Goal: Task Accomplishment & Management: Complete application form

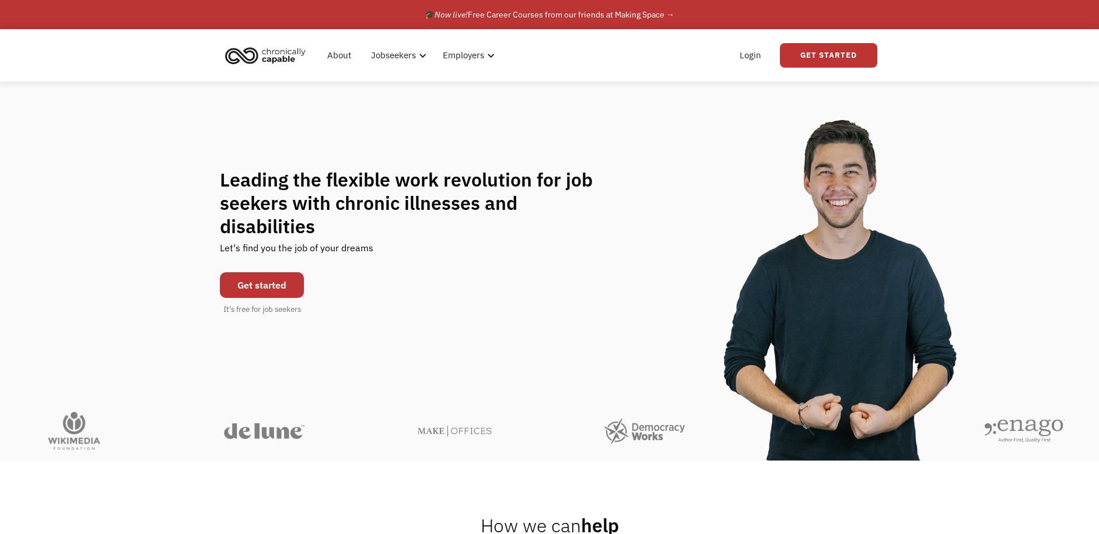
click at [246, 277] on link "Get started" at bounding box center [262, 285] width 84 height 26
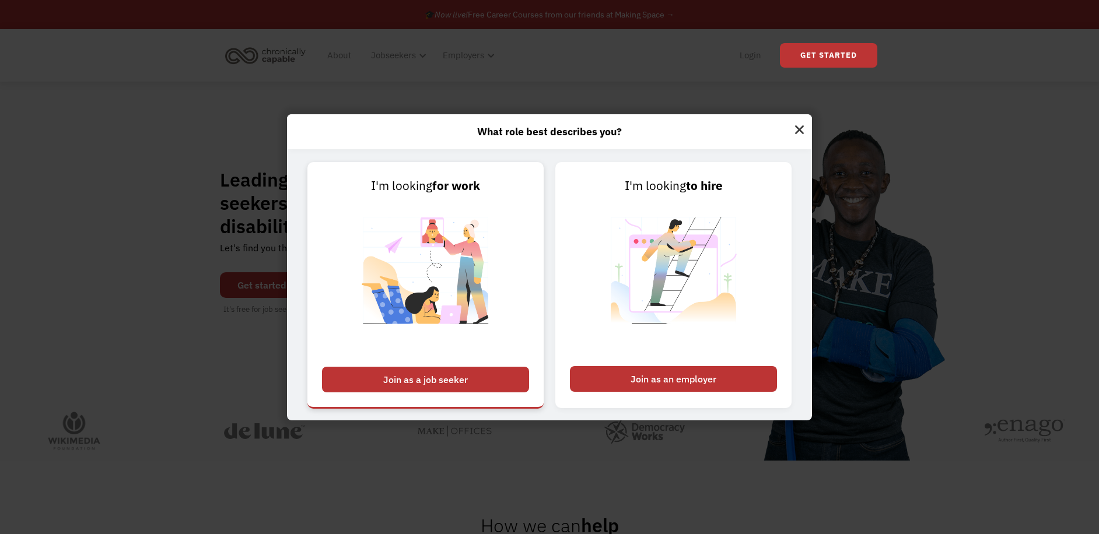
drag, startPoint x: 464, startPoint y: 372, endPoint x: 468, endPoint y: 368, distance: 6.2
click at [464, 372] on div "Join as a job seeker" at bounding box center [425, 380] width 207 height 26
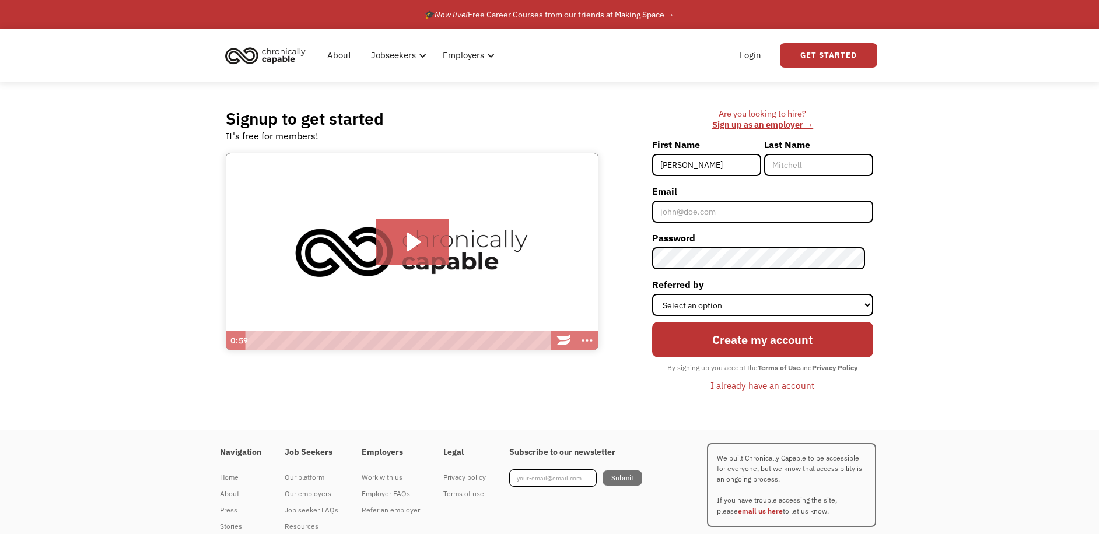
type input "[PERSON_NAME]"
click at [807, 179] on div "Last Name" at bounding box center [818, 158] width 109 height 47
click at [810, 172] on input "Last Name" at bounding box center [818, 165] width 109 height 22
type input "[PERSON_NAME]"
click at [776, 217] on input "Email" at bounding box center [762, 212] width 221 height 22
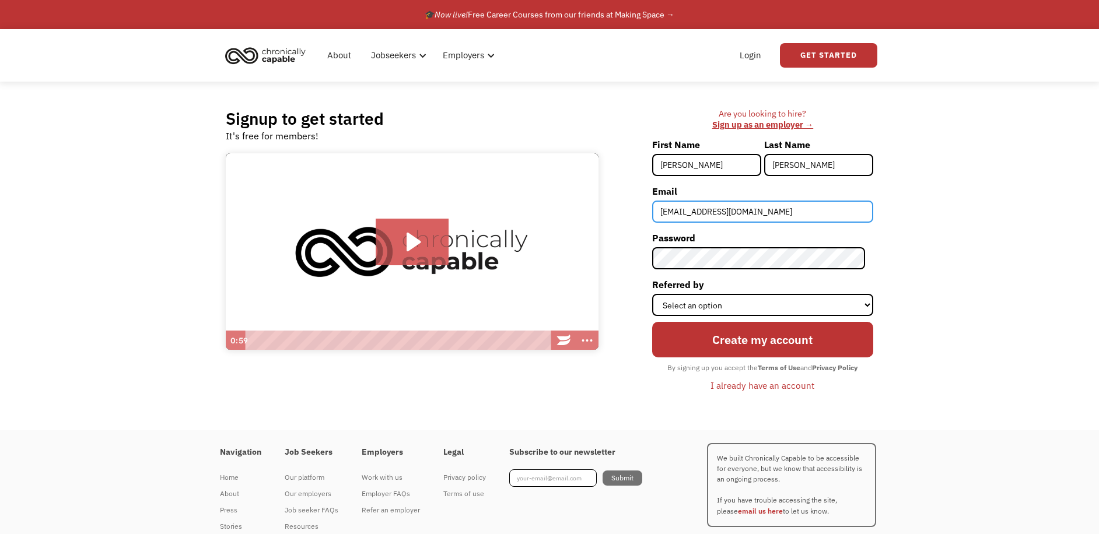
type input "SarethGomez90@gmail.com"
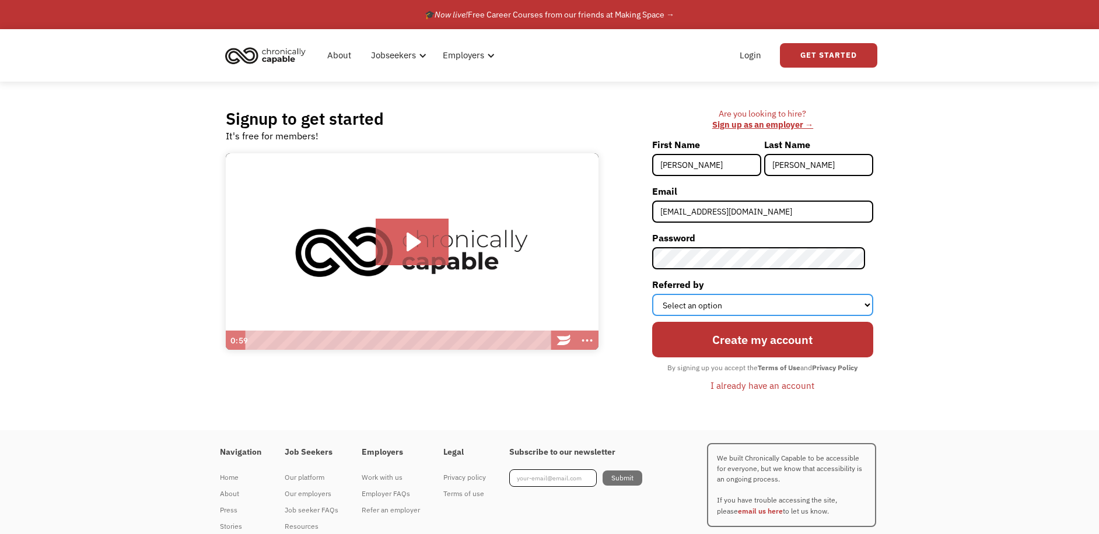
click at [866, 303] on select "Select an option Instagram Facebook Twitter Search Engine News Article Word of …" at bounding box center [762, 305] width 221 height 22
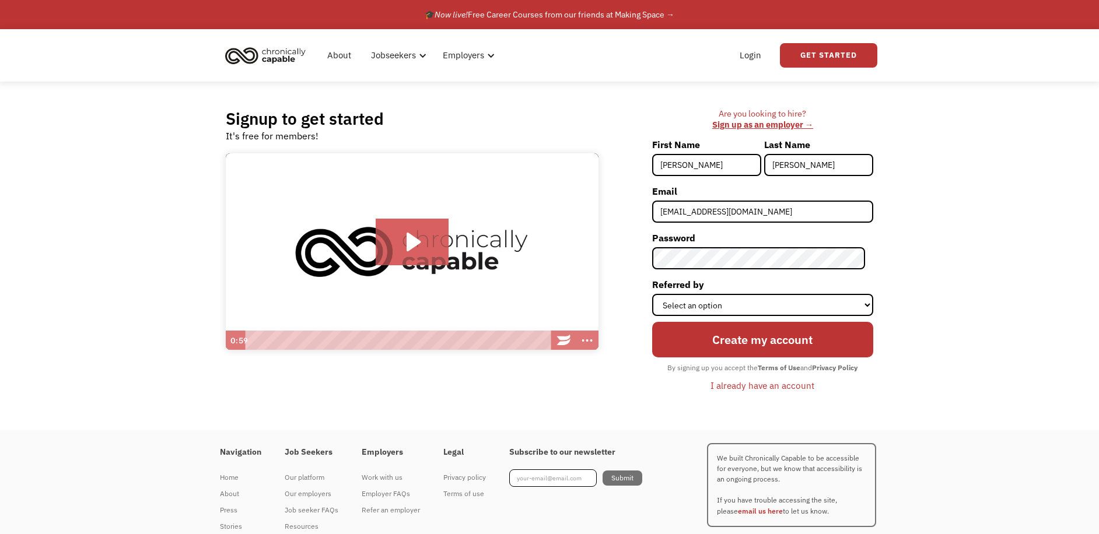
click at [639, 394] on div "Are you looking to hire? ‍ Sign up as an employer → First Name Sareth Last Name…" at bounding box center [741, 257] width 263 height 296
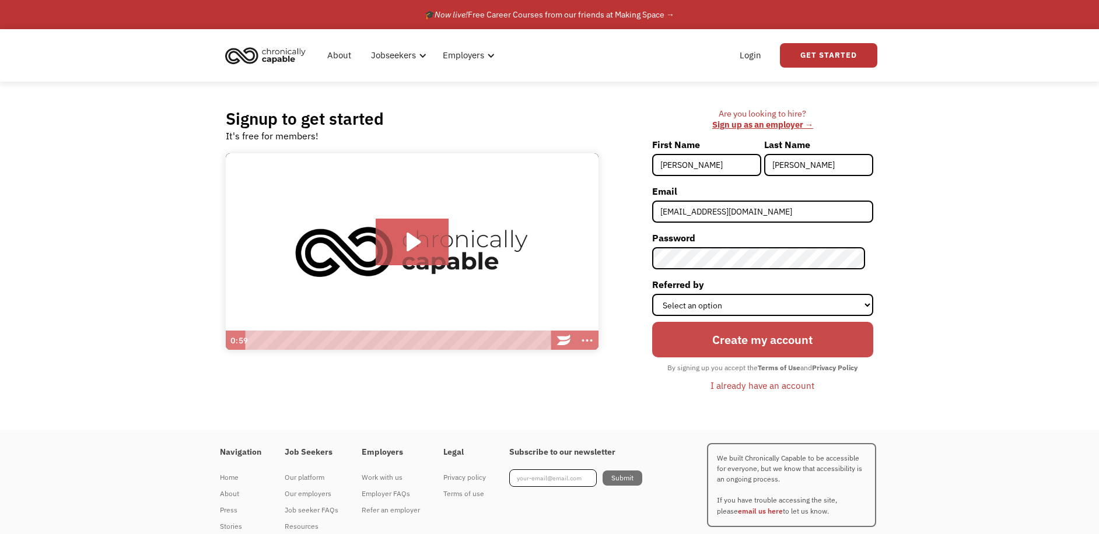
click at [751, 331] on input "Create my account" at bounding box center [762, 340] width 221 height 36
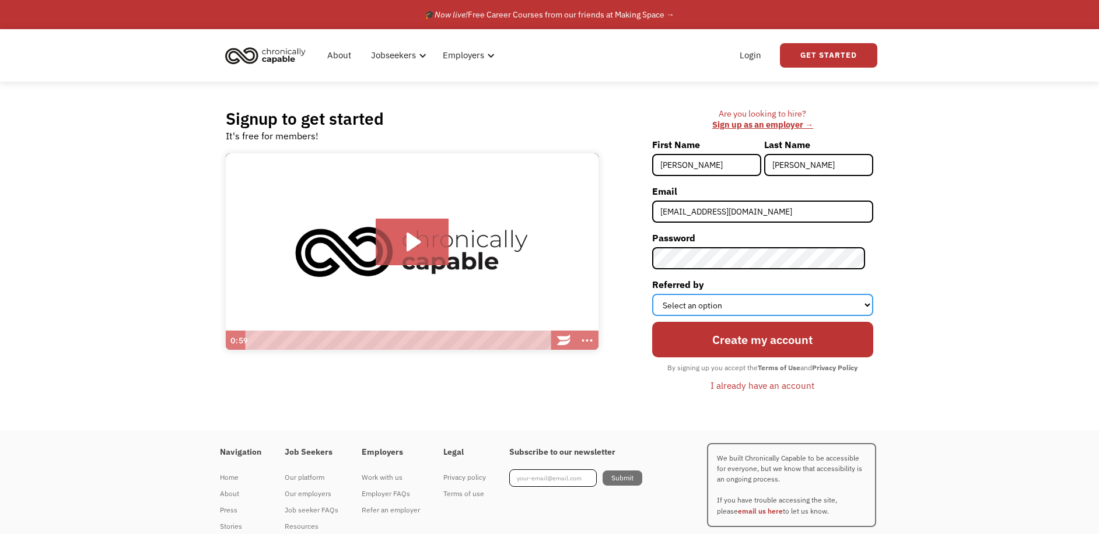
click at [771, 311] on select "Select an option Instagram Facebook Twitter Search Engine News Article Word of …" at bounding box center [762, 305] width 221 height 22
select select "Other"
click at [660, 294] on select "Select an option Instagram Facebook Twitter Search Engine News Article Word of …" at bounding box center [762, 305] width 221 height 22
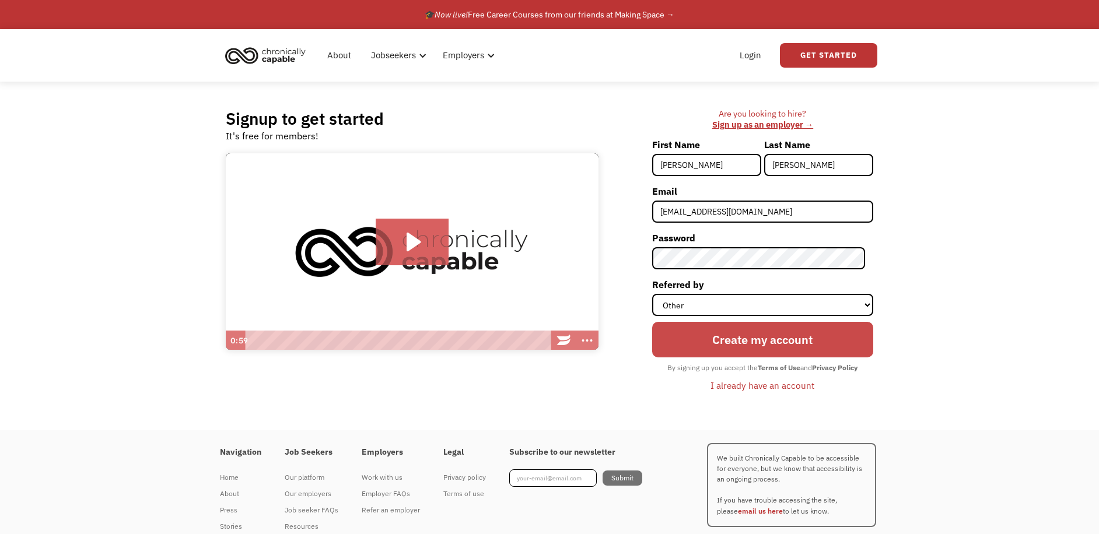
click at [760, 345] on input "Create my account" at bounding box center [762, 340] width 221 height 36
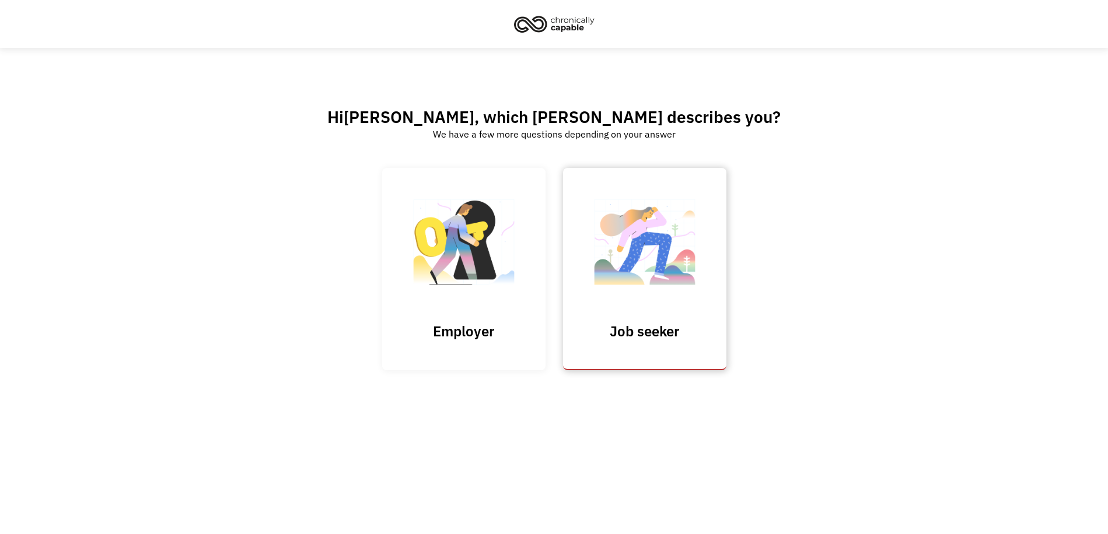
click at [659, 253] on img at bounding box center [644, 248] width 117 height 114
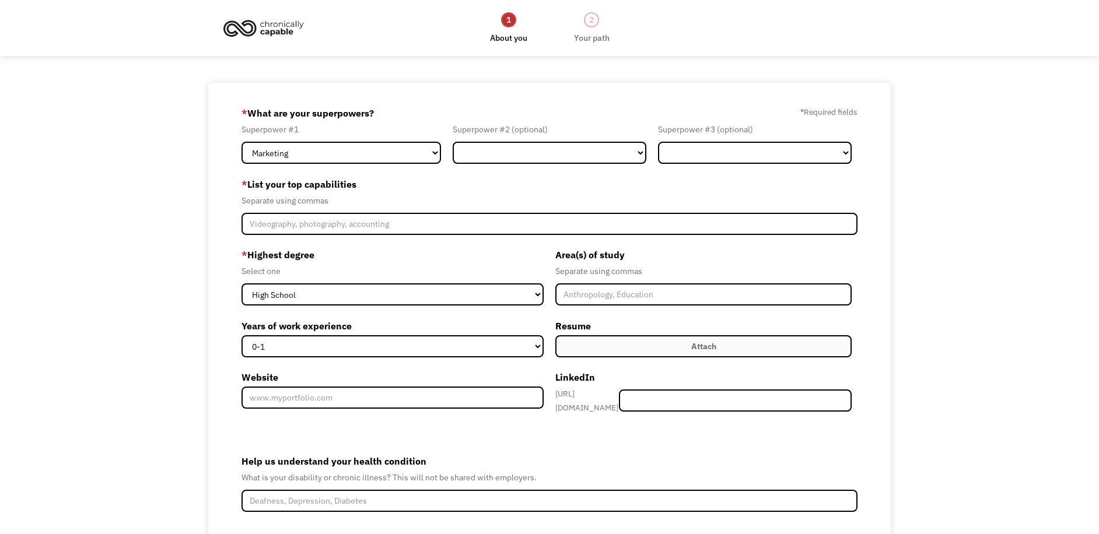
click at [1008, 376] on div "68cd8440a8203985194b9004 [EMAIL_ADDRESS][DOMAIN_NAME] [PERSON_NAME] Other * Wha…" at bounding box center [549, 354] width 1099 height 543
click at [383, 148] on select "Marketing Human Resources Finance Technology Operations Sales Industrial & Manu…" at bounding box center [342, 153] width 200 height 22
select select "Sales"
click at [242, 142] on select "Marketing Human Resources Finance Technology Operations Sales Industrial & Manu…" at bounding box center [342, 153] width 200 height 22
click at [639, 153] on select "Marketing Human Resources Finance Technology Operations Sales Industrial & Manu…" at bounding box center [550, 153] width 194 height 22
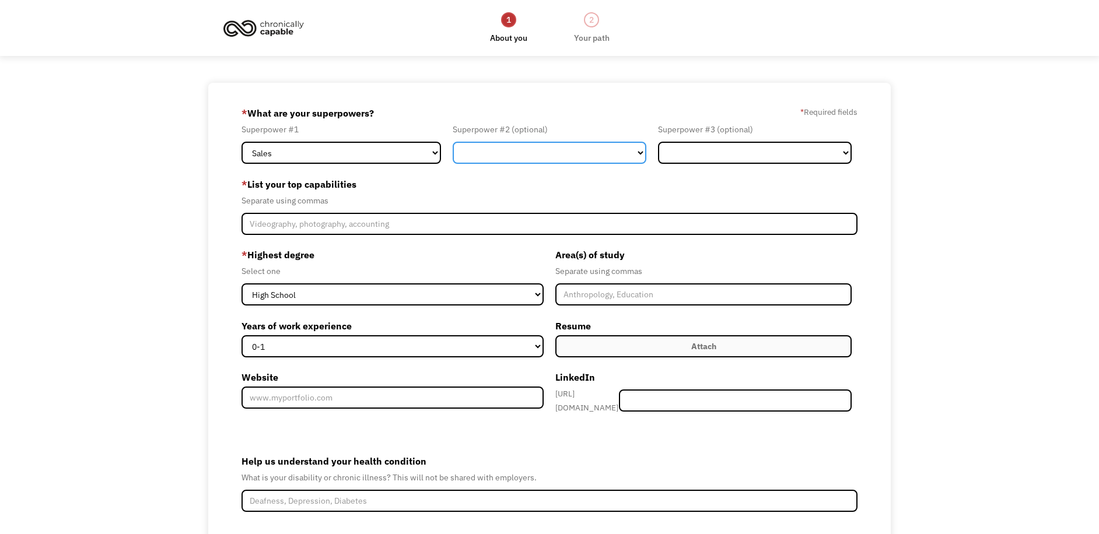
select select "Customer Service"
click at [453, 142] on select "Marketing Human Resources Finance Technology Operations Sales Industrial & Manu…" at bounding box center [550, 153] width 194 height 22
click at [787, 165] on form "68cd8440a8203985194b9004 sarethgomez90@gmail.com Sareth Gomez Other * What are …" at bounding box center [550, 354] width 617 height 501
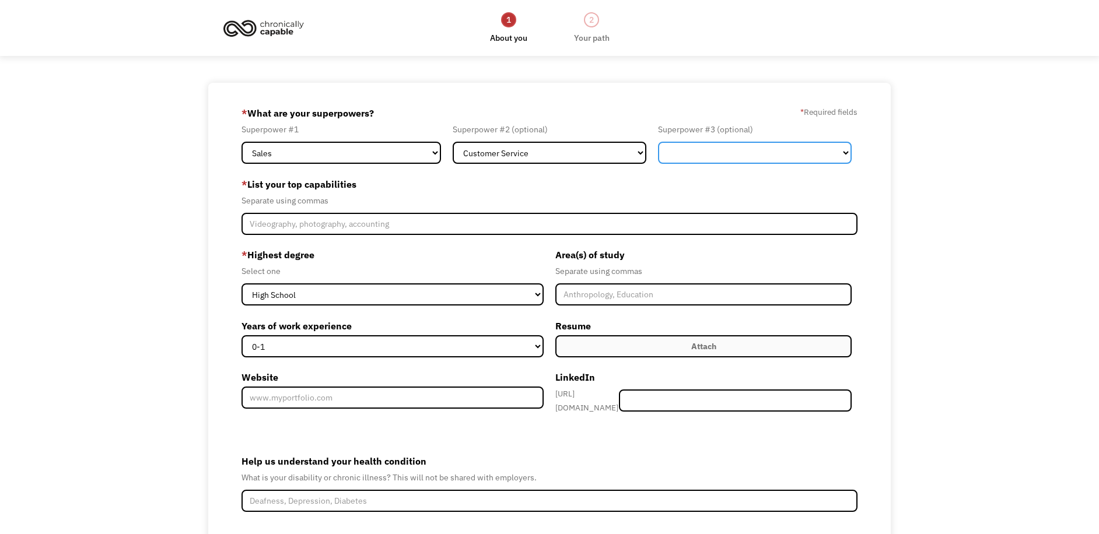
click at [789, 152] on select "Marketing Human Resources Finance Technology Operations Sales Industrial & Manu…" at bounding box center [755, 153] width 194 height 22
select select "Customer Service"
click at [658, 142] on select "Marketing Human Resources Finance Technology Operations Sales Industrial & Manu…" at bounding box center [755, 153] width 194 height 22
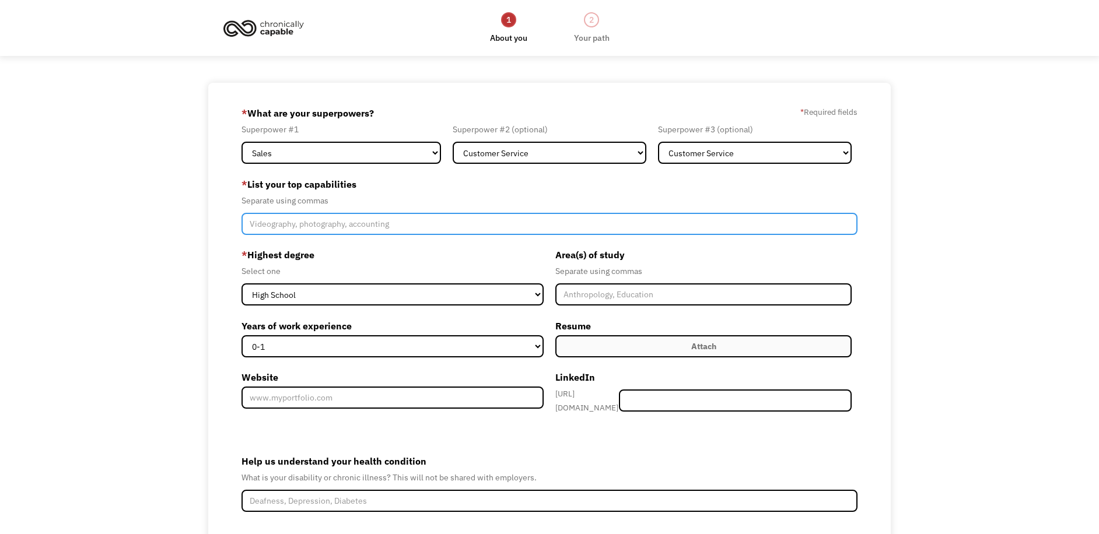
click at [456, 232] on input "Member-Create-Step1" at bounding box center [550, 224] width 617 height 22
click at [269, 224] on input "team work" at bounding box center [550, 224] width 617 height 22
click at [328, 219] on input "teamwork" at bounding box center [550, 224] width 617 height 22
click at [285, 228] on input "teamwork,problem solving," at bounding box center [550, 224] width 617 height 22
click at [356, 222] on input "teamwork, problem solving," at bounding box center [550, 224] width 617 height 22
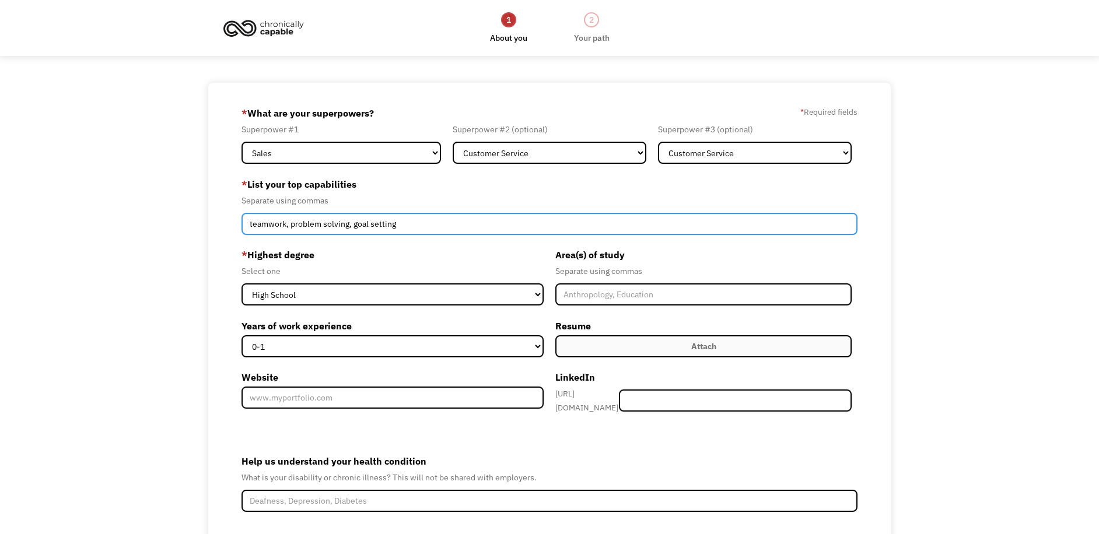
type input "teamwork, problem solving, goal setting"
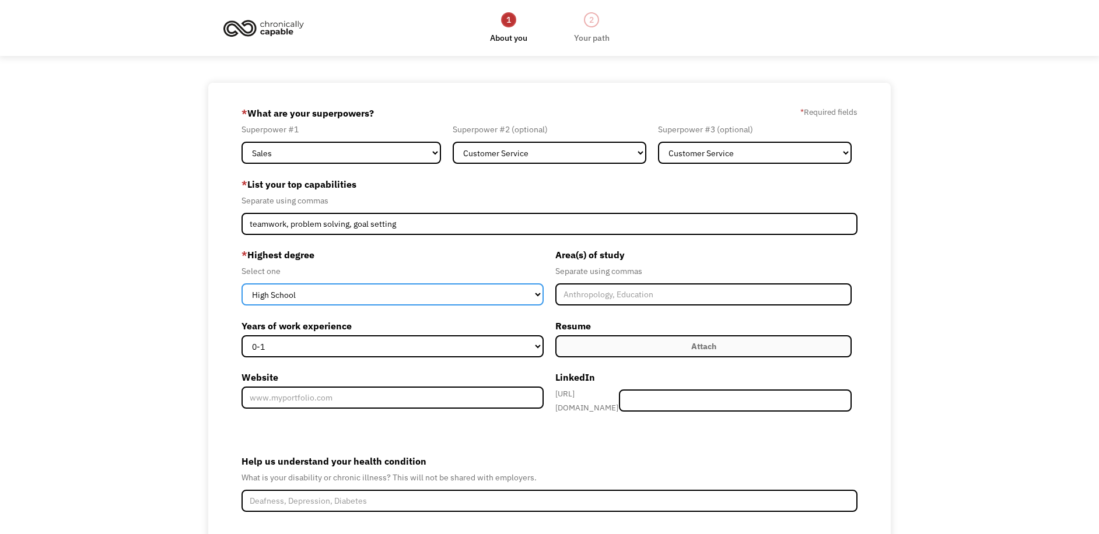
click at [523, 293] on select "High School Associates Bachelors Master's PhD" at bounding box center [393, 295] width 302 height 22
click at [242, 284] on select "High School Associates Bachelors Master's PhD" at bounding box center [393, 295] width 302 height 22
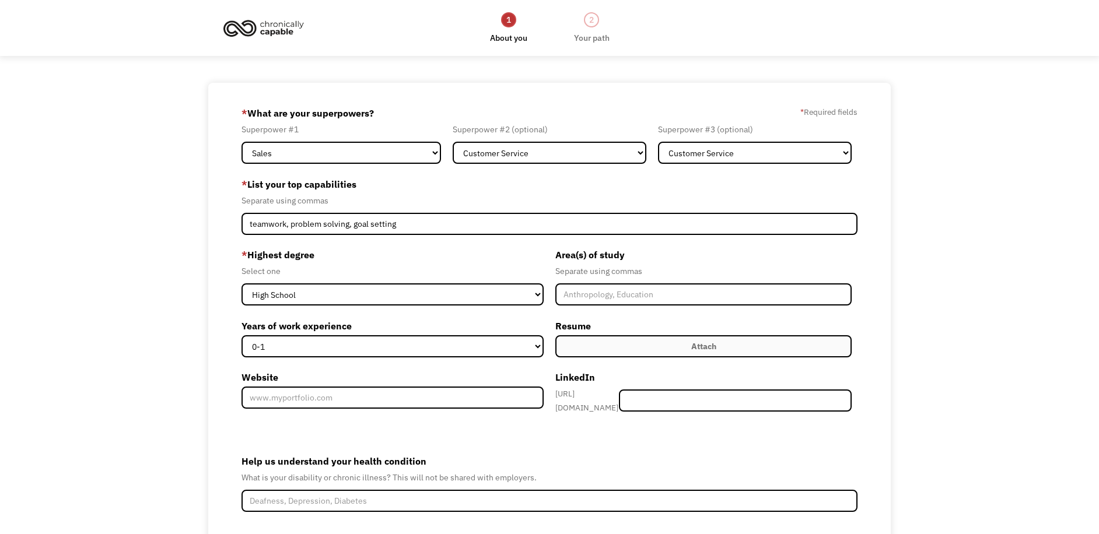
click at [722, 347] on label "Attach" at bounding box center [703, 346] width 296 height 22
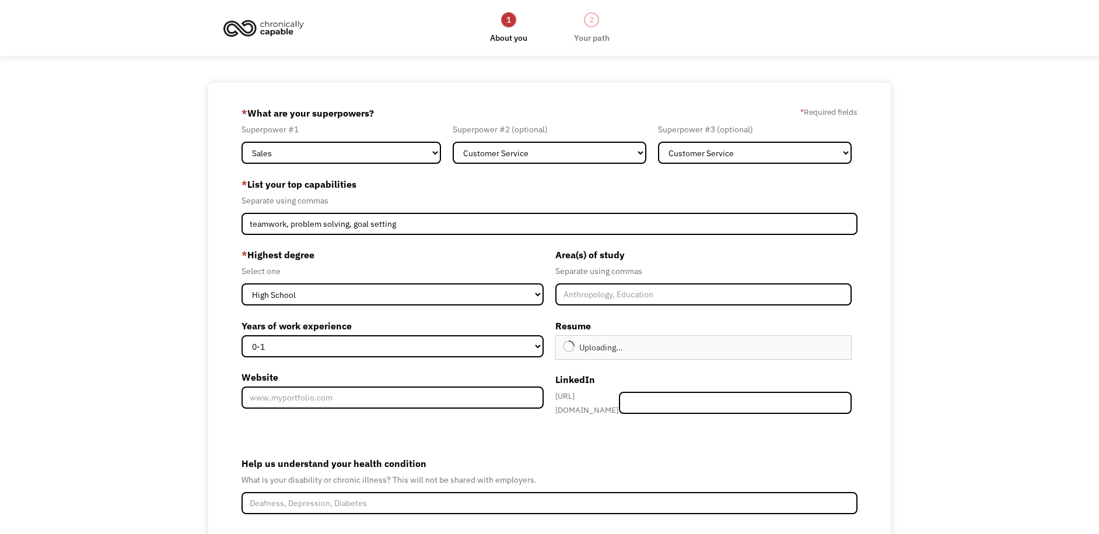
type input "Continue"
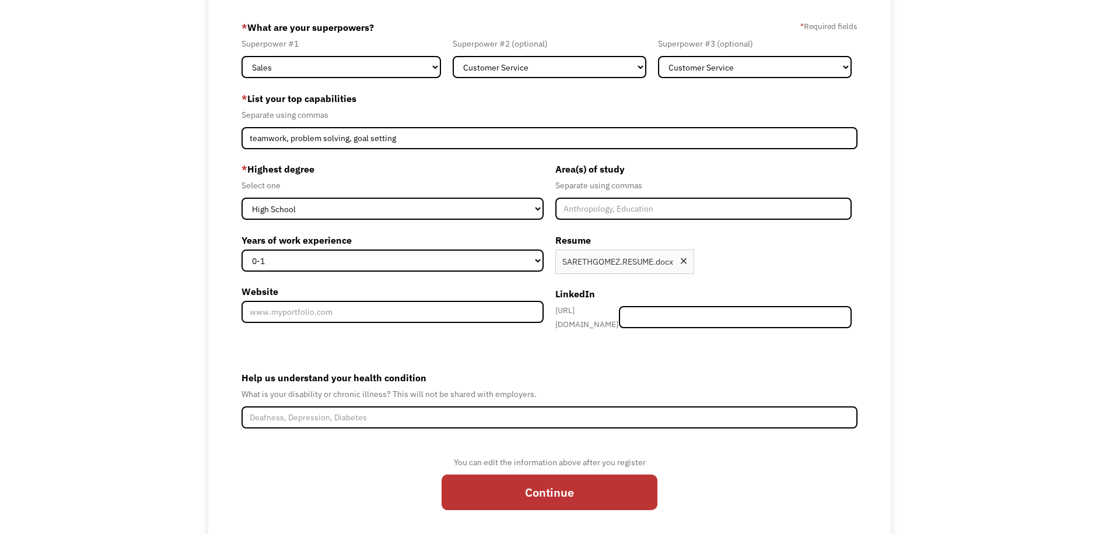
scroll to position [114, 0]
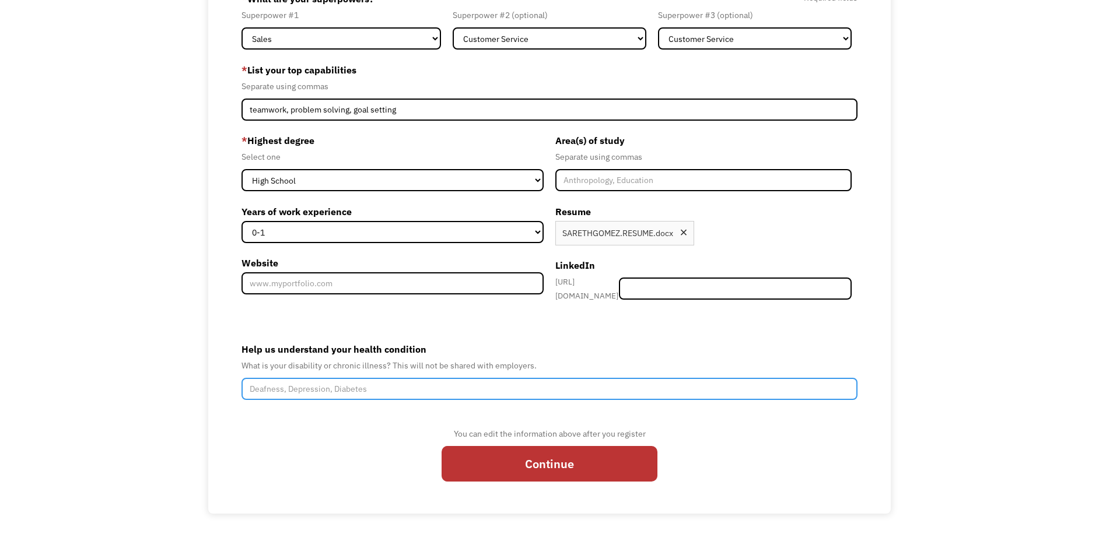
click at [586, 383] on input "Help us understand your health condition" at bounding box center [550, 389] width 617 height 22
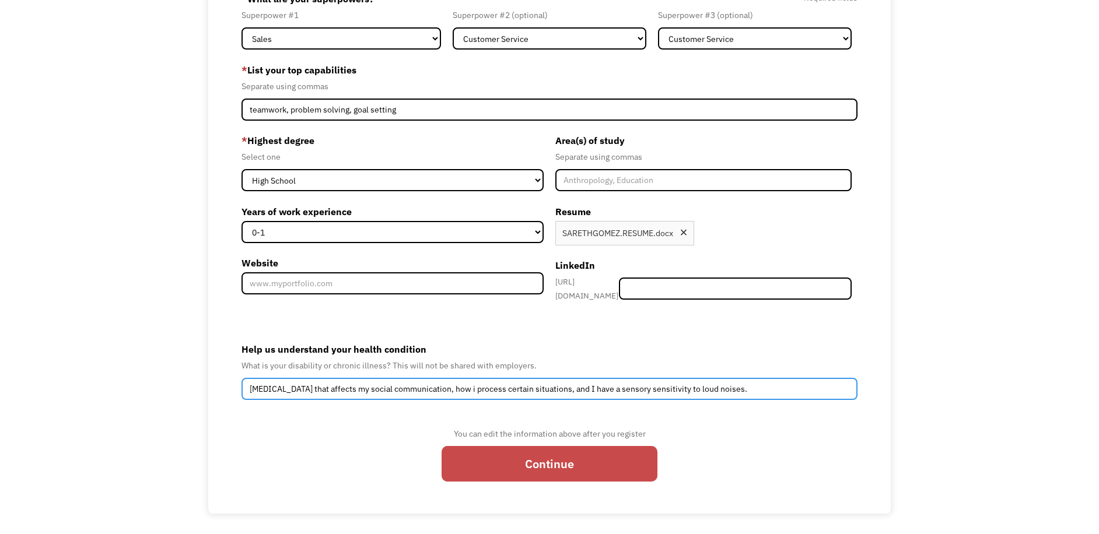
type input "developmental disability that affects my social communication, how i process ce…"
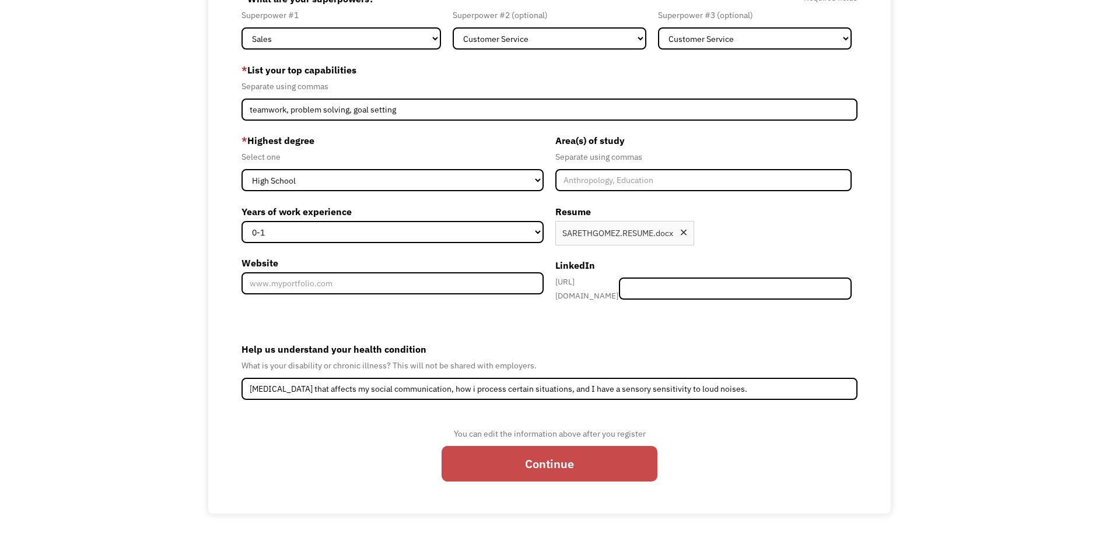
click at [600, 457] on input "Continue" at bounding box center [550, 464] width 216 height 36
type input "Please wait..."
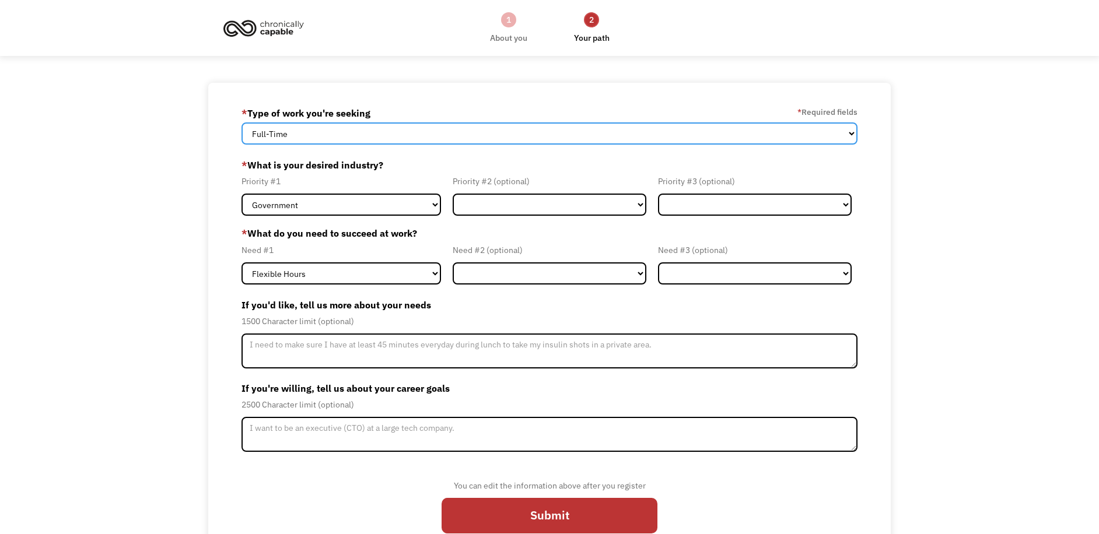
click at [313, 131] on select "Full-Time Part-Time Both Full-Time and Part-Time" at bounding box center [550, 134] width 617 height 22
select select "Both Full-Time and Part-Time"
click at [242, 123] on select "Full-Time Part-Time Both Full-Time and Part-Time" at bounding box center [550, 134] width 617 height 22
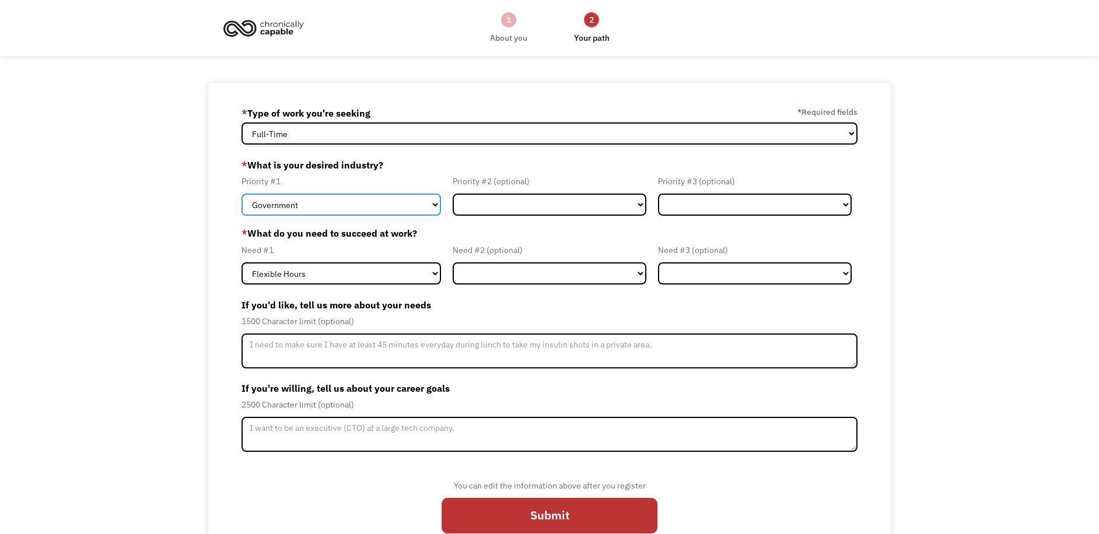
click at [404, 202] on select "Government Finance & Insurance Health & Social Care Tech & Engineering Creative…" at bounding box center [342, 205] width 200 height 22
select select "Other"
click at [242, 194] on select "Government Finance & Insurance Health & Social Care Tech & Engineering Creative…" at bounding box center [342, 205] width 200 height 22
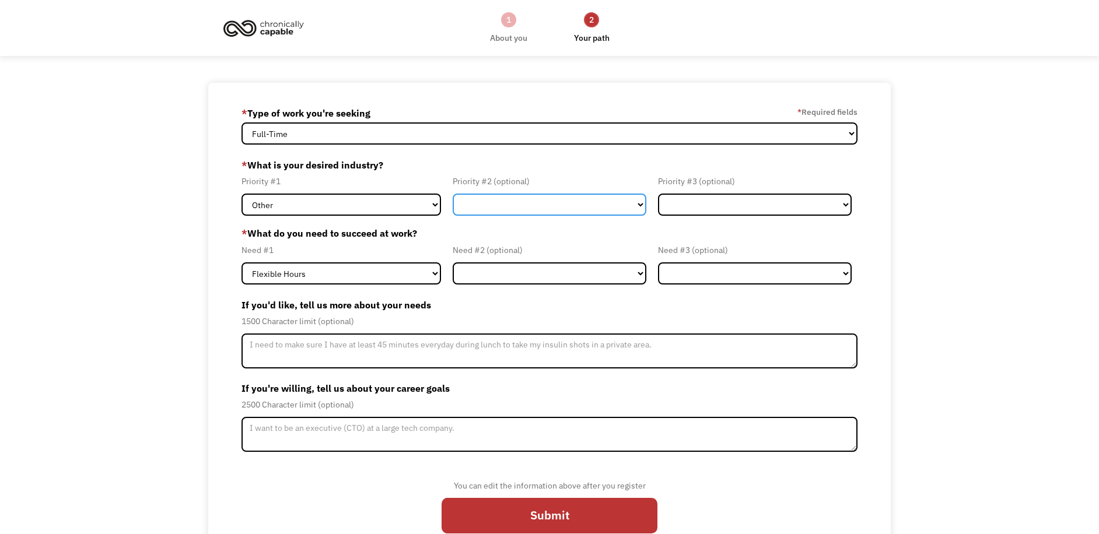
click at [478, 208] on select "Government Finance & Insurance Health & Social Care Tech & Engineering Creative…" at bounding box center [550, 205] width 194 height 22
select select "Other"
click at [453, 194] on select "Government Finance & Insurance Health & Social Care Tech & Engineering Creative…" at bounding box center [550, 205] width 194 height 22
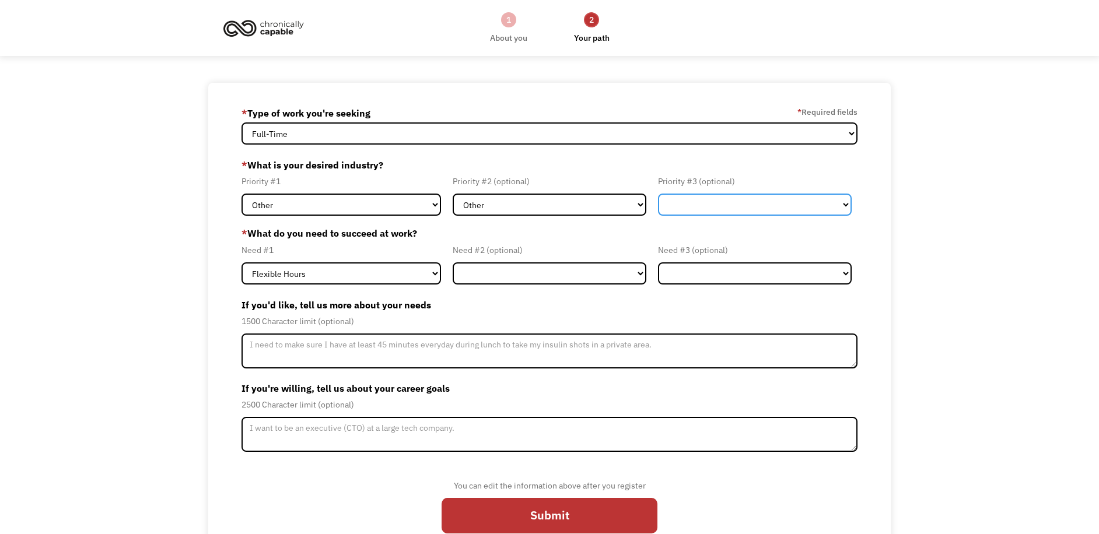
click at [754, 202] on select "Government Finance & Insurance Health & Social Care Tech & Engineering Creative…" at bounding box center [755, 205] width 194 height 22
select select "Health & Social Care"
click at [658, 194] on select "Government Finance & Insurance Health & Social Care Tech & Engineering Creative…" at bounding box center [755, 205] width 194 height 22
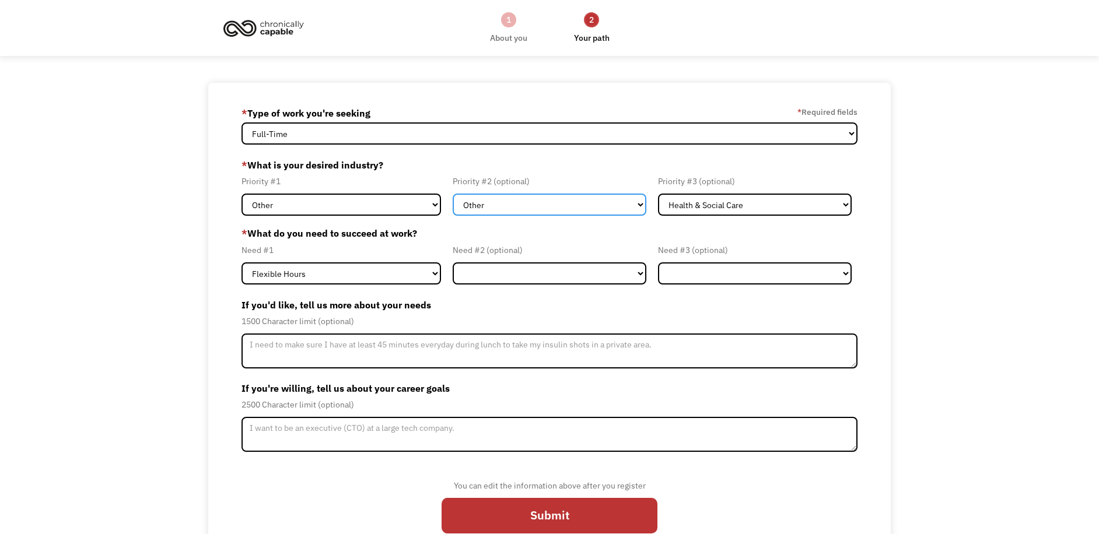
click at [638, 204] on select "Government Finance & Insurance Health & Social Care Tech & Engineering Creative…" at bounding box center [550, 205] width 194 height 22
select select "Administrative"
click at [453, 194] on select "Government Finance & Insurance Health & Social Care Tech & Engineering Creative…" at bounding box center [550, 205] width 194 height 22
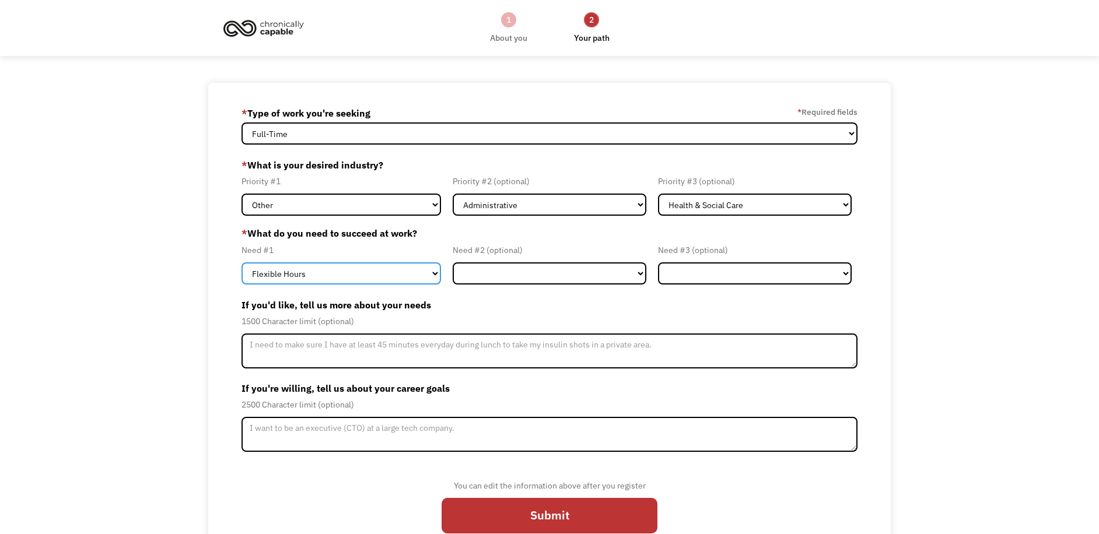
click at [418, 271] on select "Flexible Hours Remote Work Service Animal On-site Accommodations Visual Support…" at bounding box center [342, 274] width 200 height 22
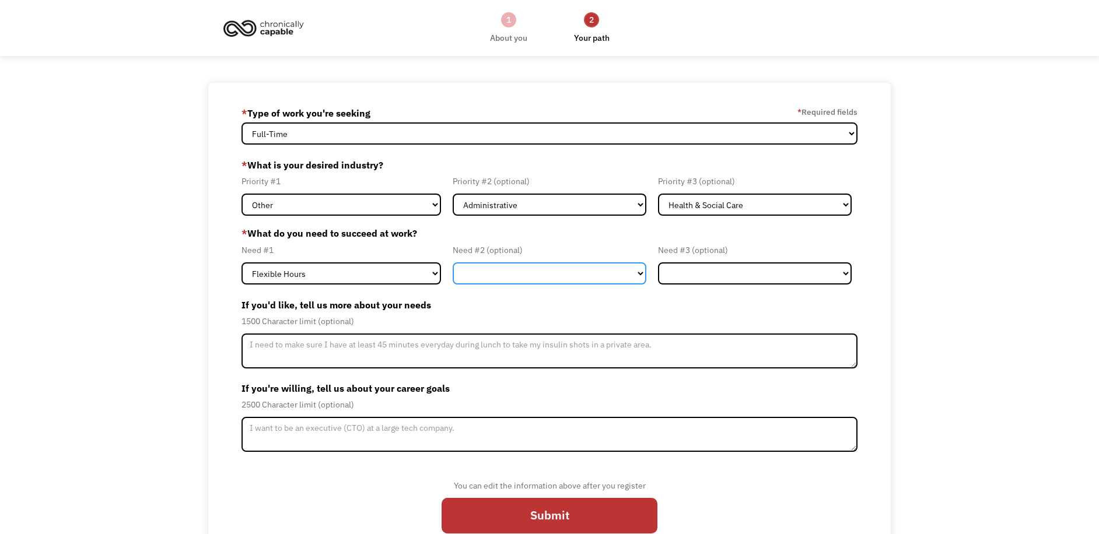
click at [638, 270] on select "Flexible Hours Remote Work Service Animal On-site Accommodations Visual Support…" at bounding box center [550, 274] width 194 height 22
select select "On-site Accommodations"
click at [453, 263] on select "Flexible Hours Remote Work Service Animal On-site Accommodations Visual Support…" at bounding box center [550, 274] width 194 height 22
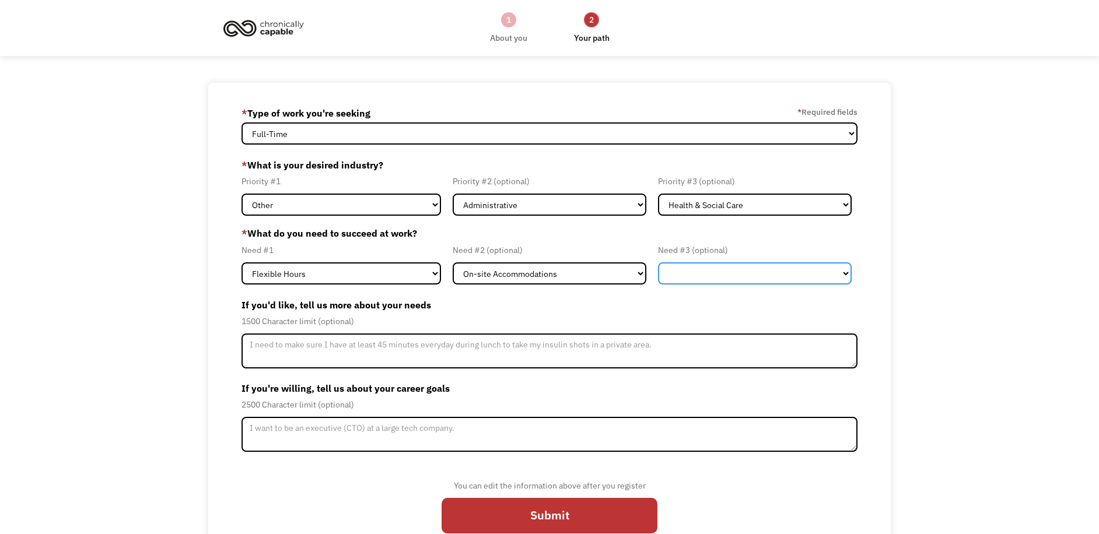
click at [756, 274] on select "Flexible Hours Remote Work Service Animal On-site Accommodations Visual Support…" at bounding box center [755, 274] width 194 height 22
select select "Other"
click at [658, 263] on select "Flexible Hours Remote Work Service Animal On-site Accommodations Visual Support…" at bounding box center [755, 274] width 194 height 22
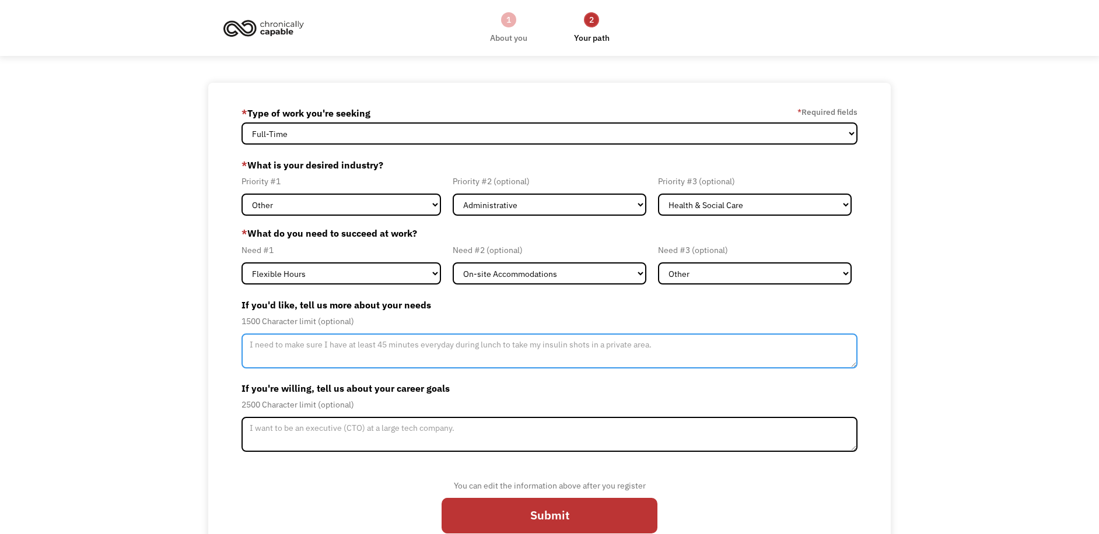
click at [449, 349] on textarea "Member-Update-Form-Step2" at bounding box center [550, 351] width 617 height 35
type textarea "i need 10 minutes before i start work."
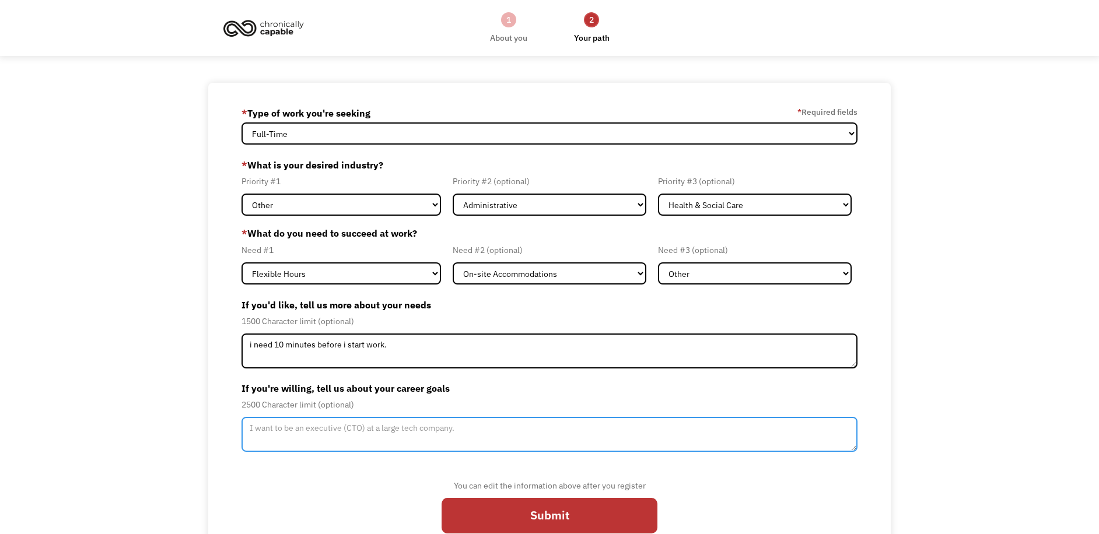
click at [733, 447] on textarea "Member-Update-Form-Step2" at bounding box center [550, 434] width 617 height 35
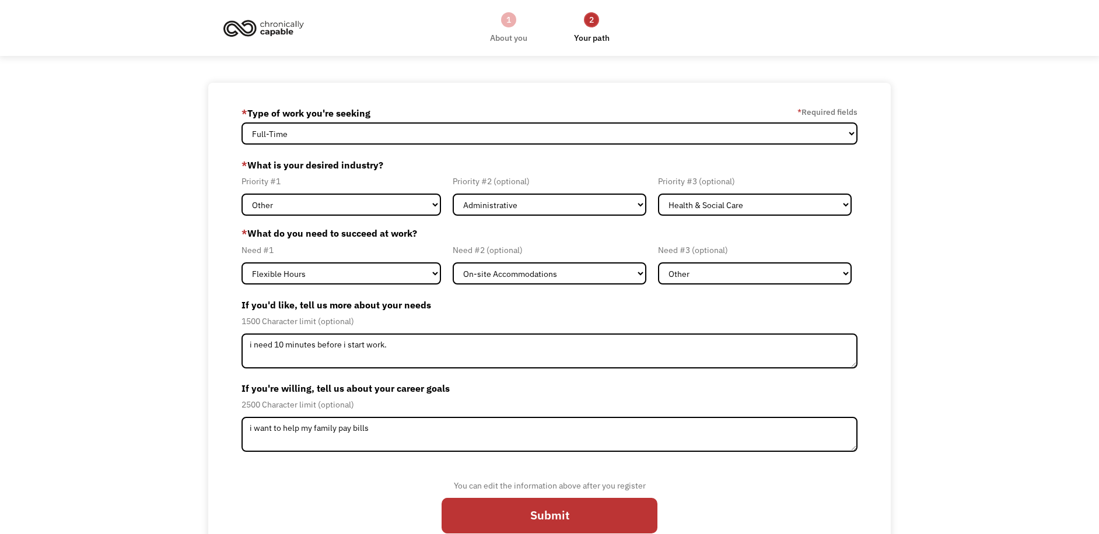
drag, startPoint x: 725, startPoint y: 450, endPoint x: 712, endPoint y: 459, distance: 15.2
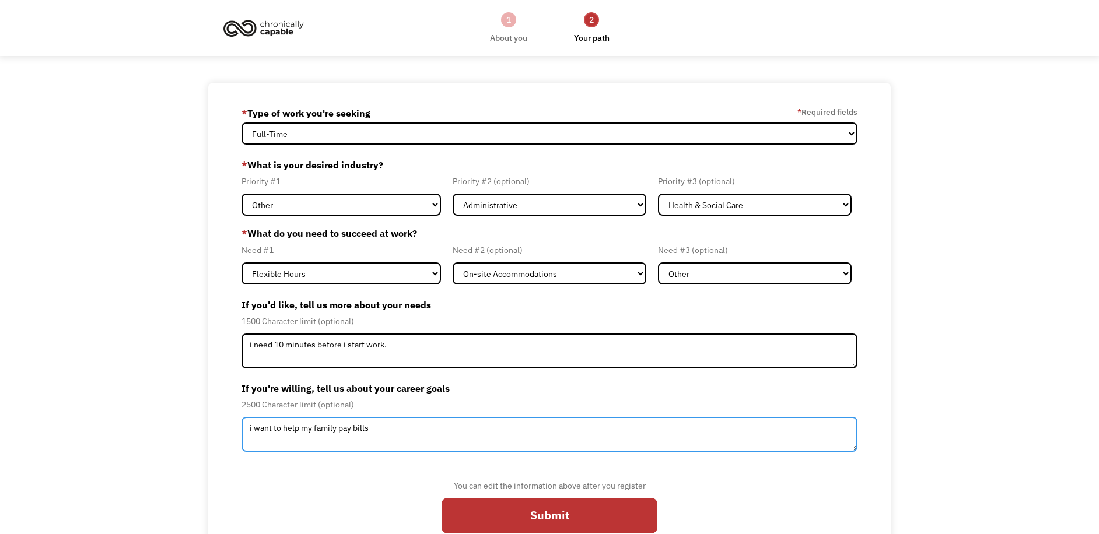
click at [284, 431] on textarea "i want to help my family pay bills" at bounding box center [550, 434] width 617 height 35
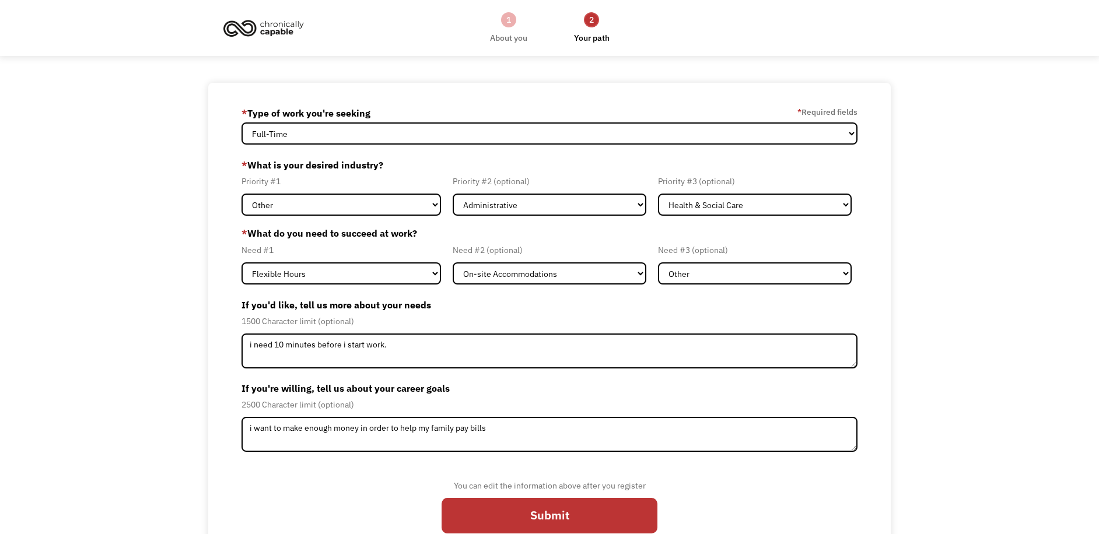
drag, startPoint x: 670, startPoint y: 474, endPoint x: 653, endPoint y: 478, distance: 17.4
drag, startPoint x: 653, startPoint y: 478, endPoint x: 955, endPoint y: 213, distance: 401.8
click at [955, 213] on div "68cd8440a8203985194b9004 sarethgomez90@gmail.com Sareth Gomez * Type of work yo…" at bounding box center [549, 324] width 1099 height 483
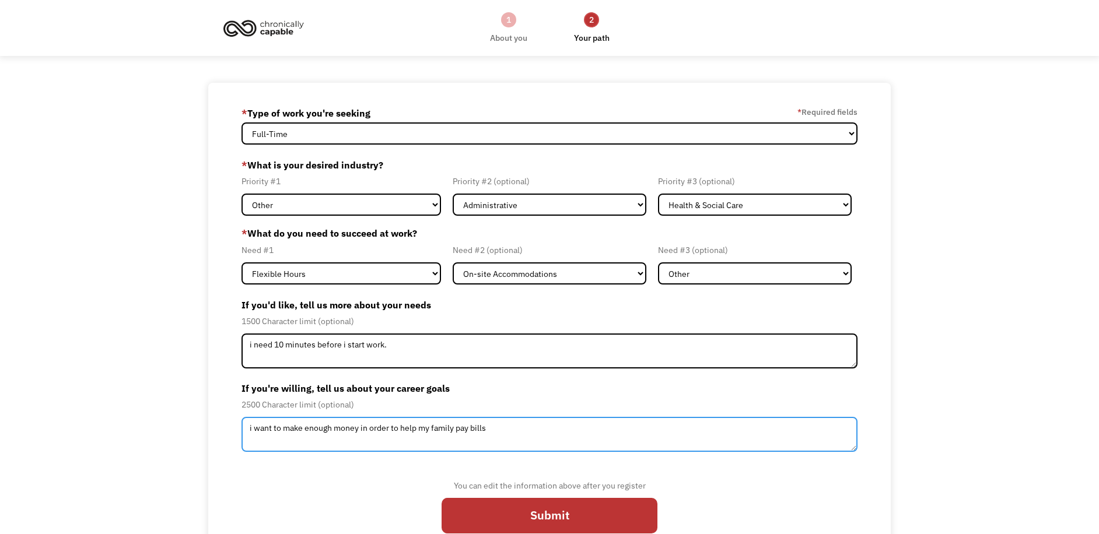
click at [481, 431] on textarea "i want to make enough money in order to help my family pay bills" at bounding box center [550, 434] width 617 height 35
click at [502, 431] on textarea "i want to make enough money in order to help my family pay bills" at bounding box center [550, 434] width 617 height 35
type textarea "i want to make enough money in order to help my family pay bills."
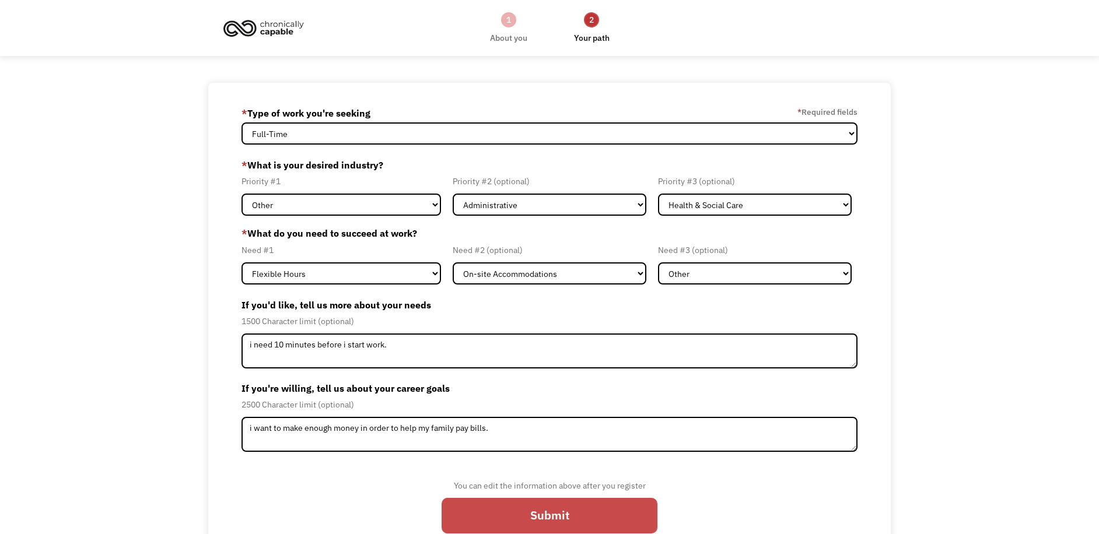
click at [512, 521] on input "Submit" at bounding box center [550, 516] width 216 height 36
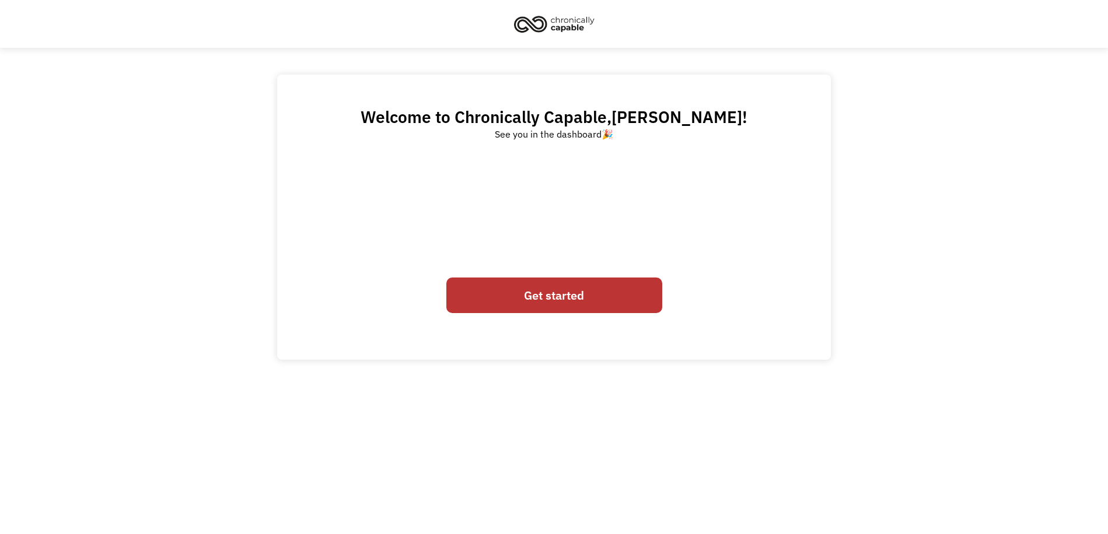
click at [559, 303] on link "Get started" at bounding box center [554, 296] width 216 height 36
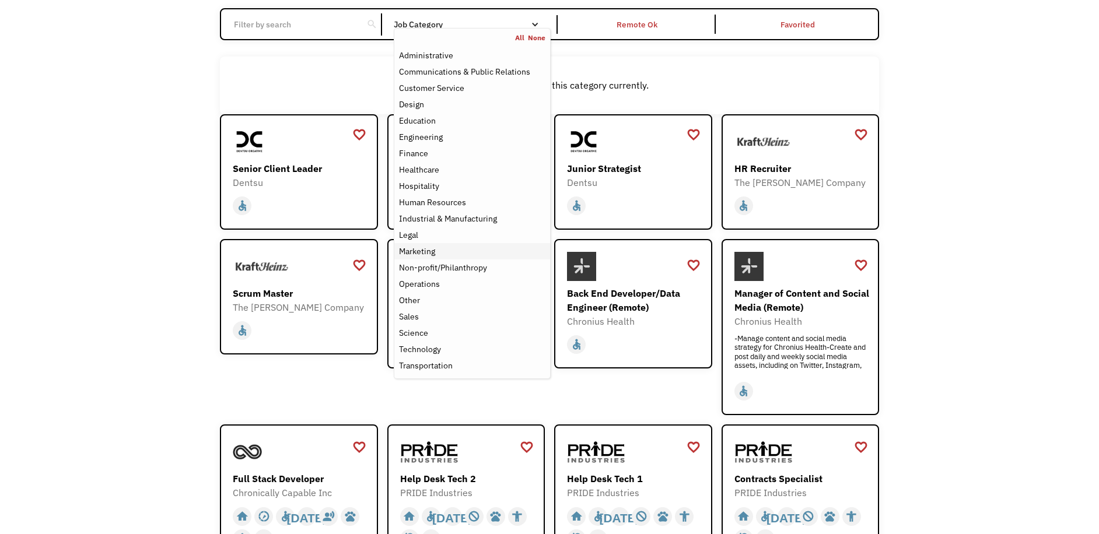
scroll to position [117, 0]
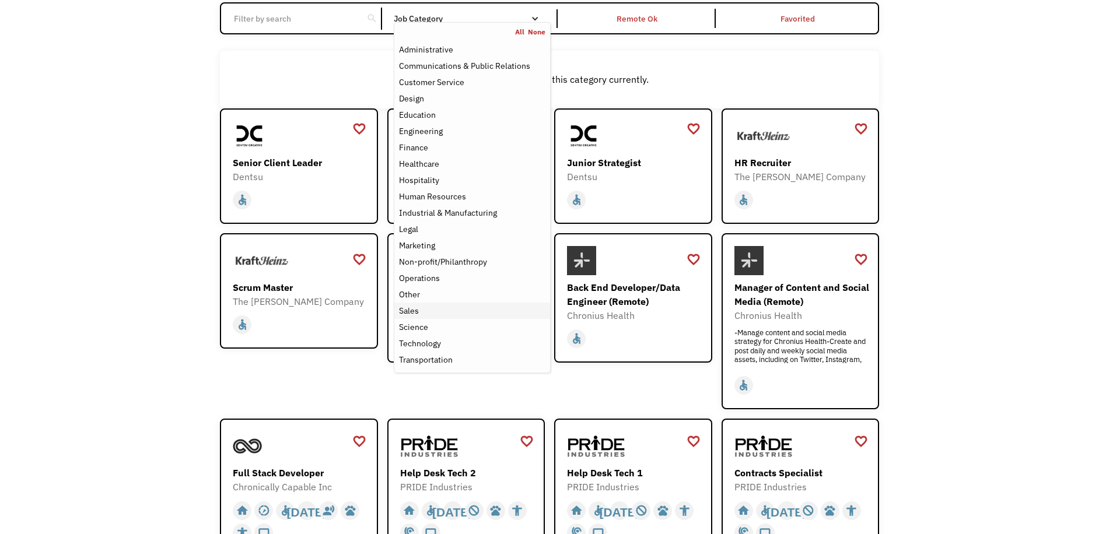
click at [427, 317] on link "Sales" at bounding box center [472, 311] width 156 height 16
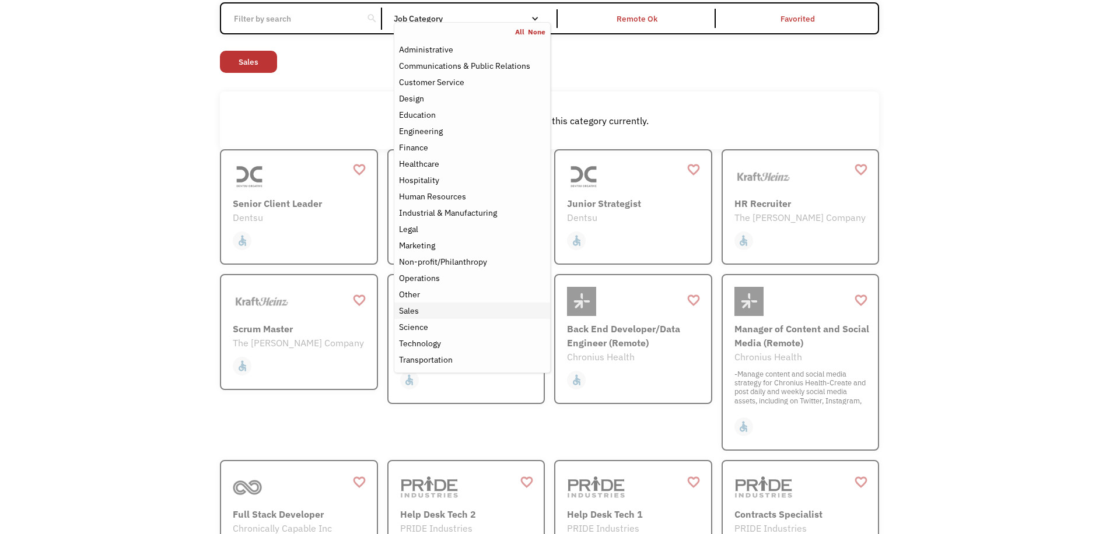
scroll to position [38, 0]
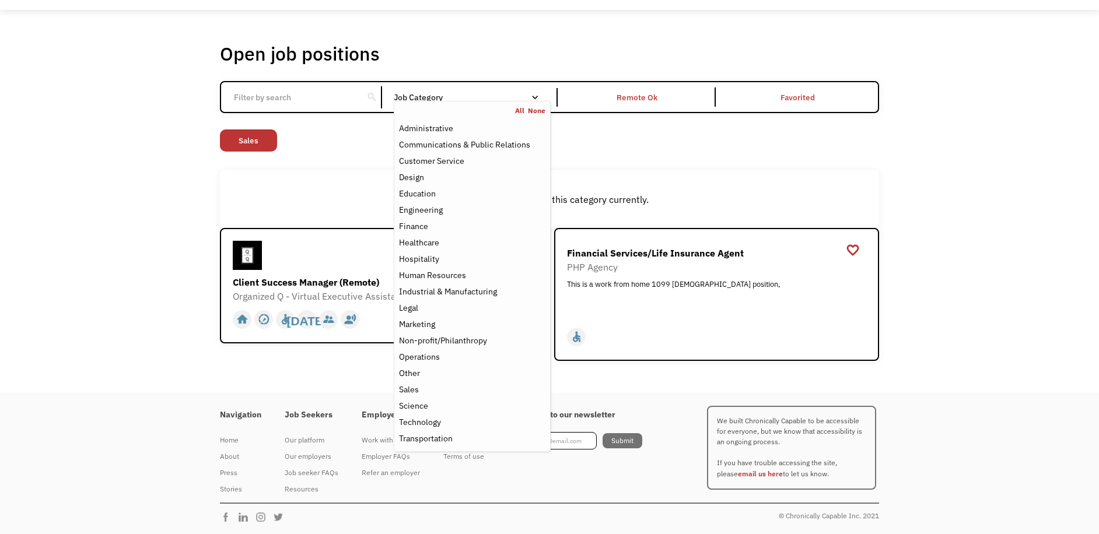
click at [363, 92] on div "search" at bounding box center [301, 97] width 161 height 22
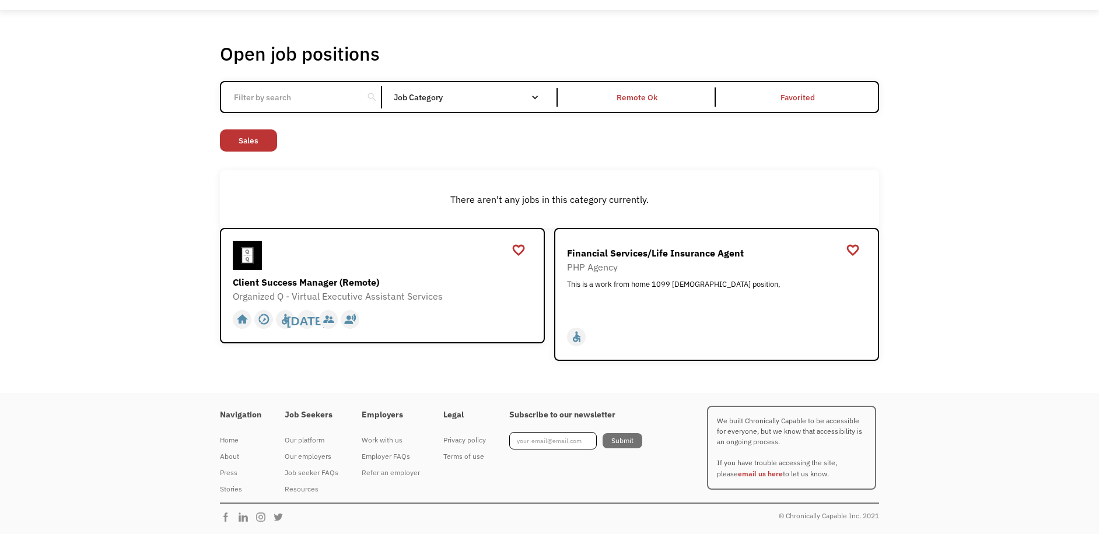
click at [338, 96] on input "Email Form" at bounding box center [292, 97] width 130 height 22
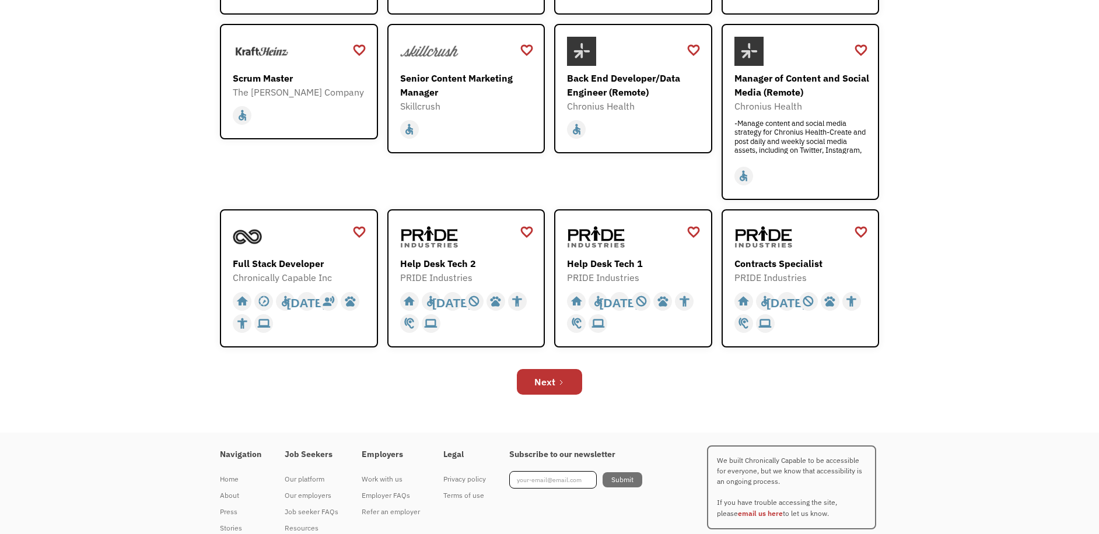
scroll to position [350, 0]
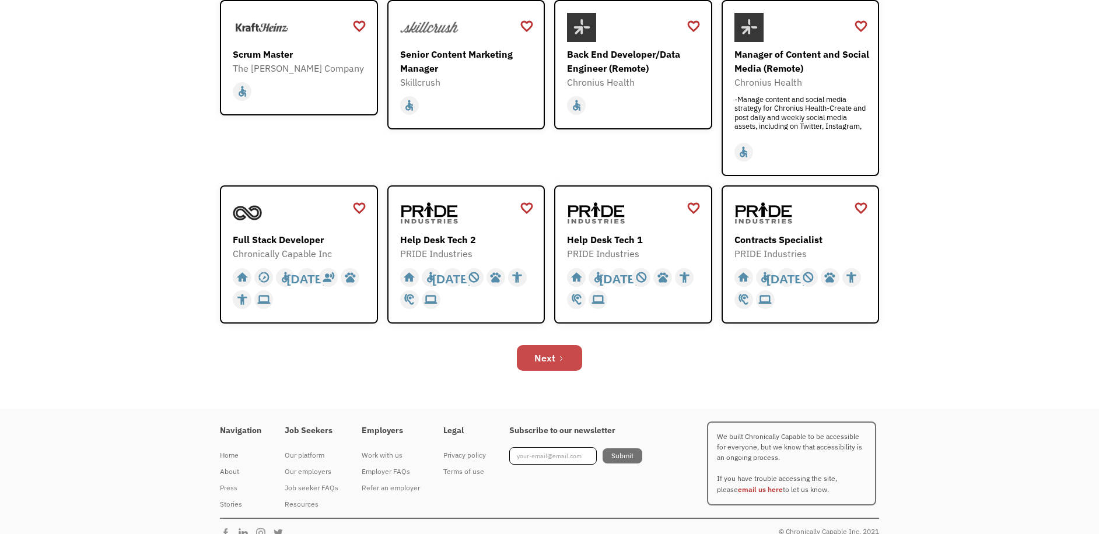
click at [532, 357] on link "Next" at bounding box center [549, 358] width 65 height 26
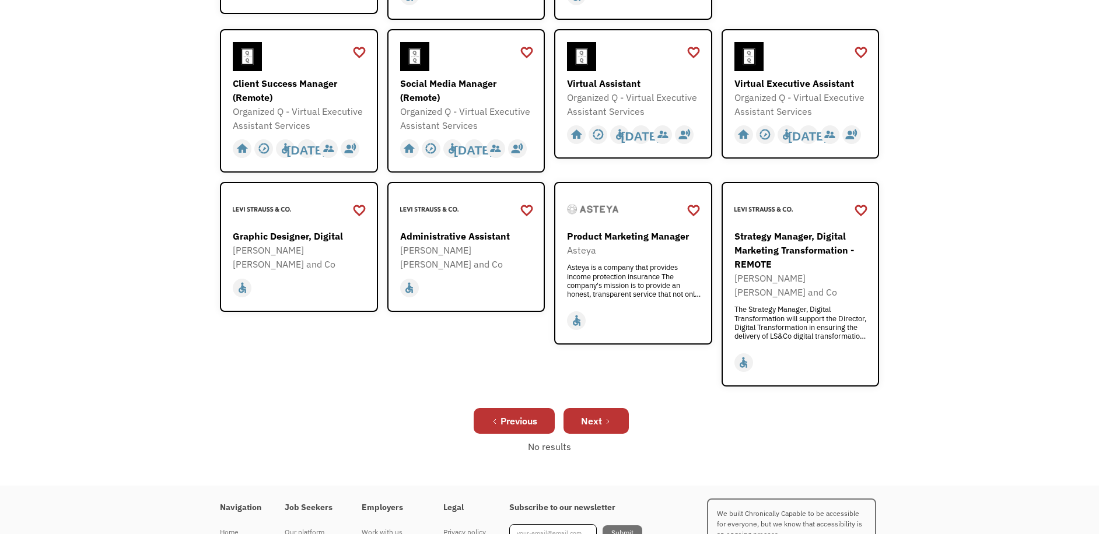
scroll to position [350, 0]
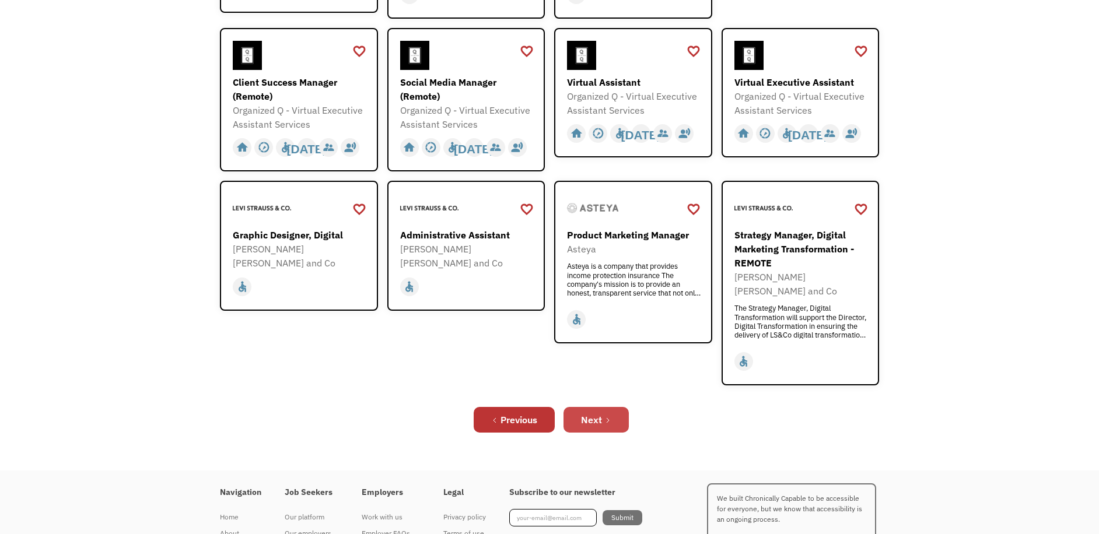
click at [599, 413] on div "Next" at bounding box center [591, 420] width 21 height 14
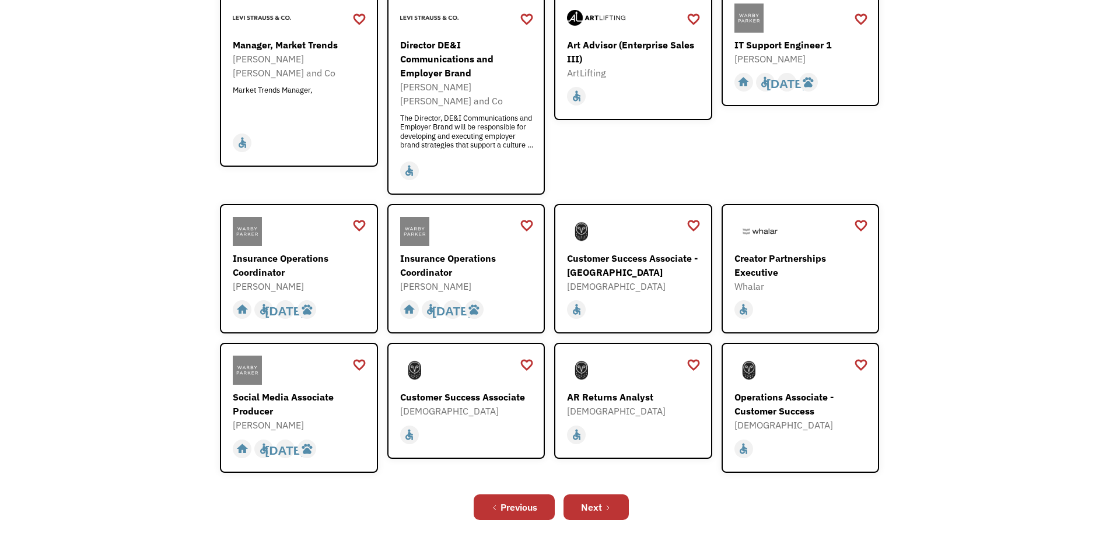
scroll to position [292, 0]
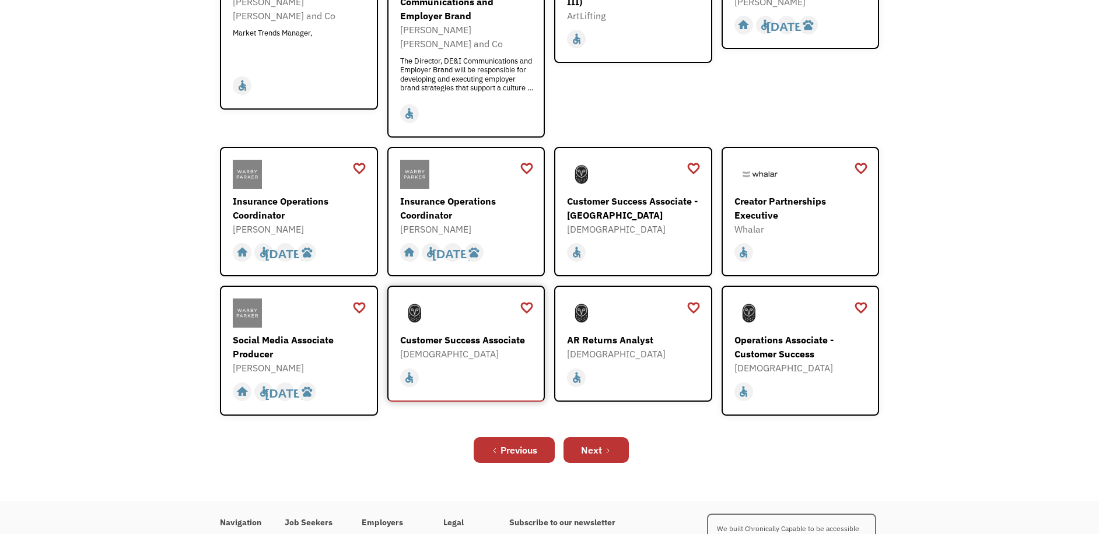
click at [495, 315] on div "Customer Success Associate Samsara https://boards.greenhouse.io/samsara/jobs/51…" at bounding box center [467, 330] width 135 height 62
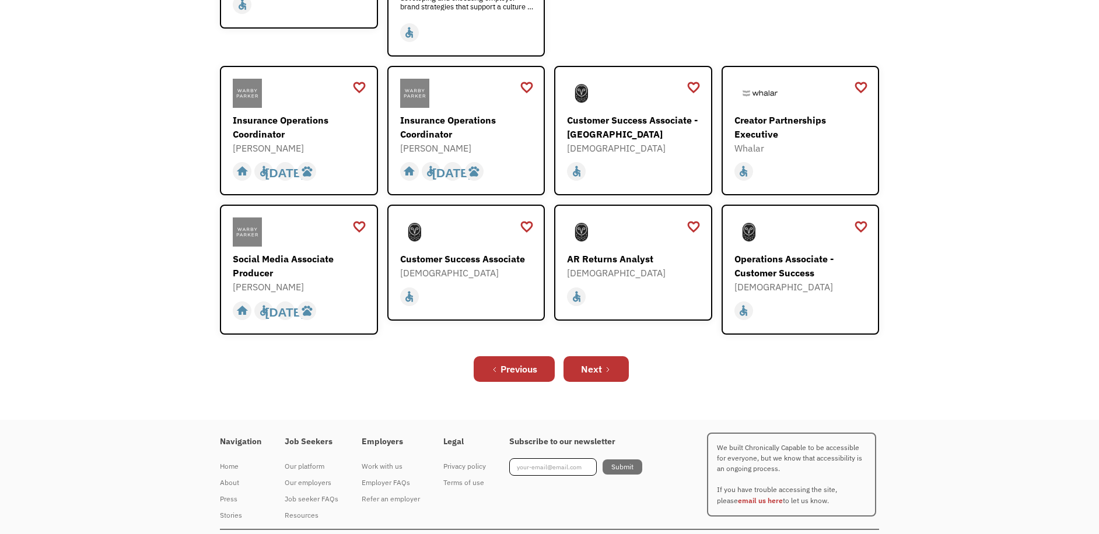
scroll to position [386, 0]
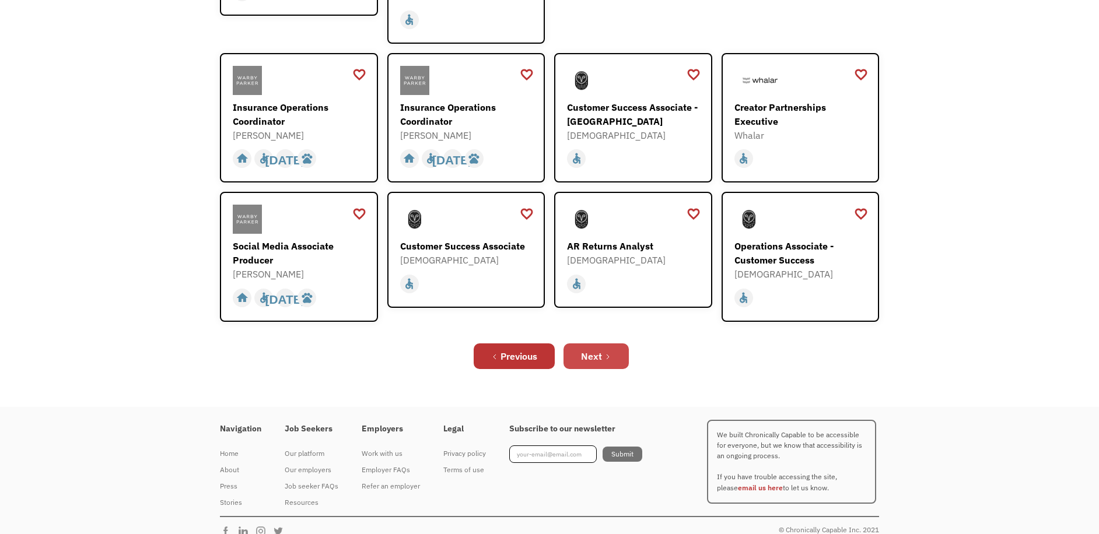
click at [603, 344] on link "Next" at bounding box center [596, 357] width 65 height 26
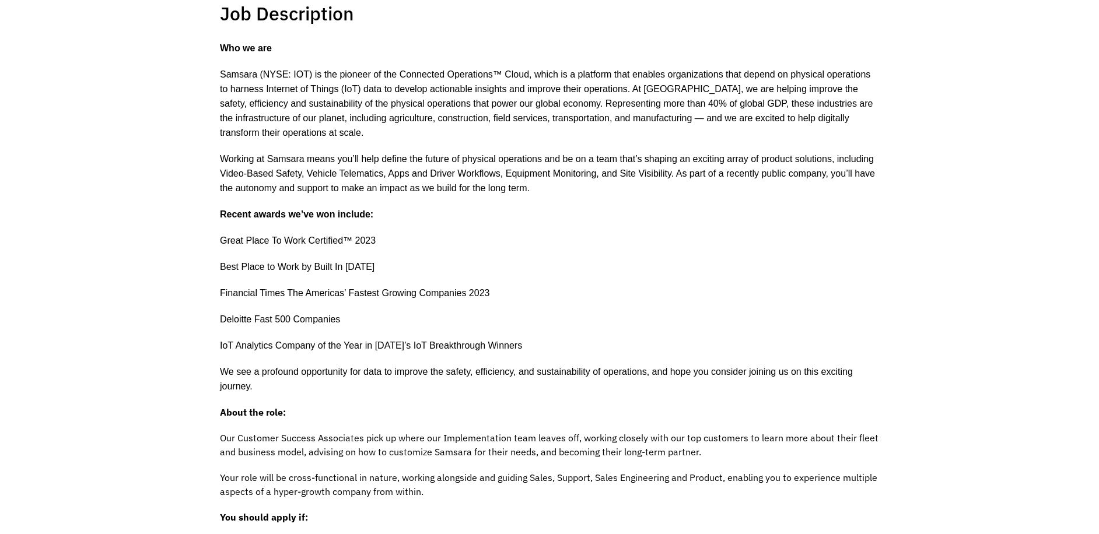
scroll to position [292, 0]
